Goal: Navigation & Orientation: Go to known website

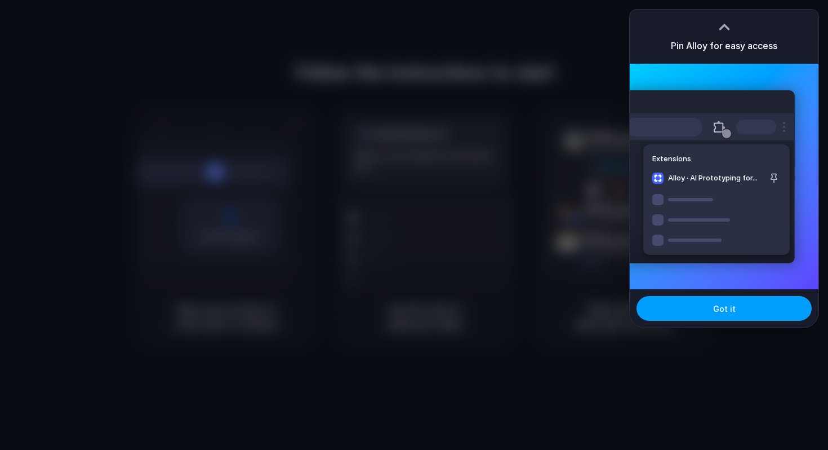
click at [708, 313] on button "Got it" at bounding box center [724, 308] width 175 height 25
